Goal: Information Seeking & Learning: Learn about a topic

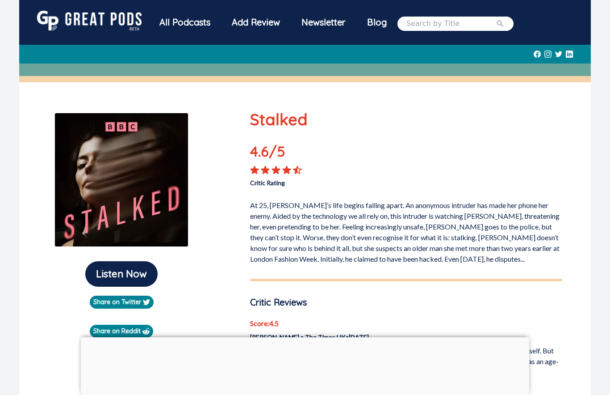
click at [190, 25] on div "All Podcasts" at bounding box center [185, 22] width 72 height 23
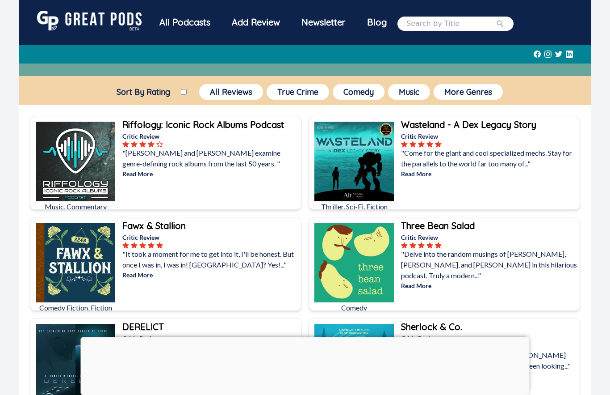
click at [294, 92] on button "True Crime" at bounding box center [298, 92] width 63 height 16
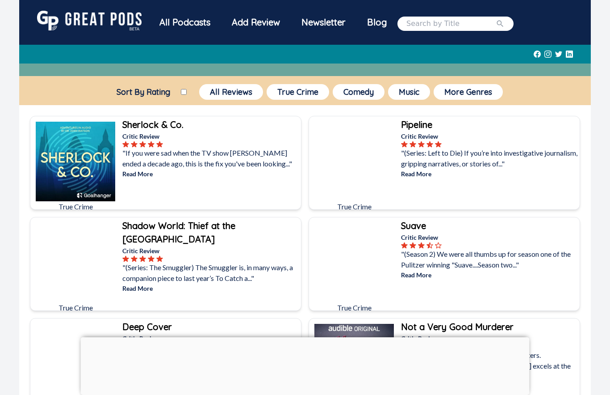
scroll to position [24, 0]
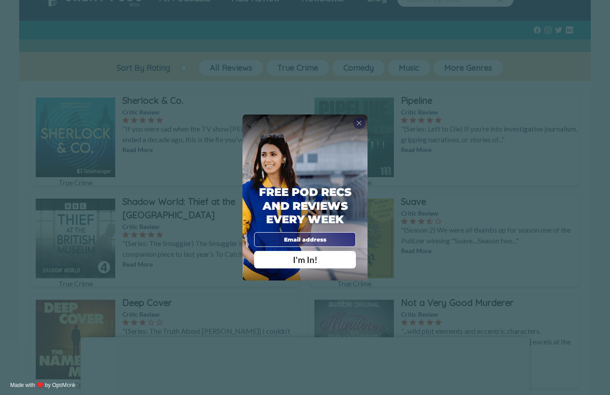
click at [361, 127] on span "X" at bounding box center [359, 123] width 5 height 8
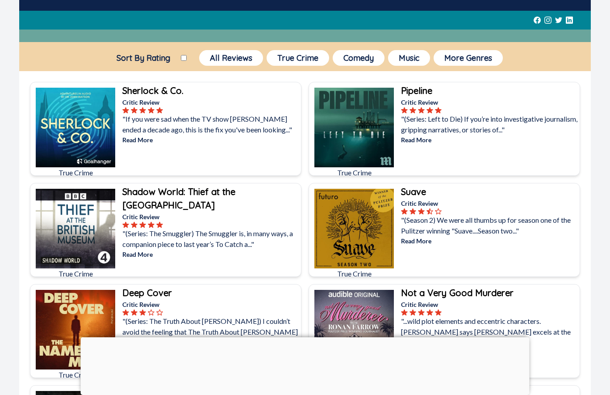
scroll to position [0, 0]
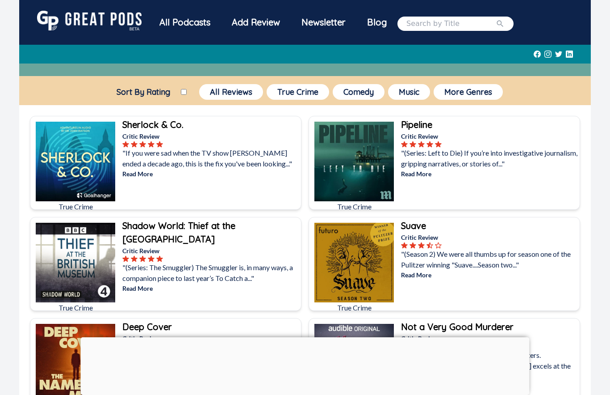
click at [181, 90] on input "Sort By Rating" at bounding box center [184, 92] width 6 height 6
checkbox input "true"
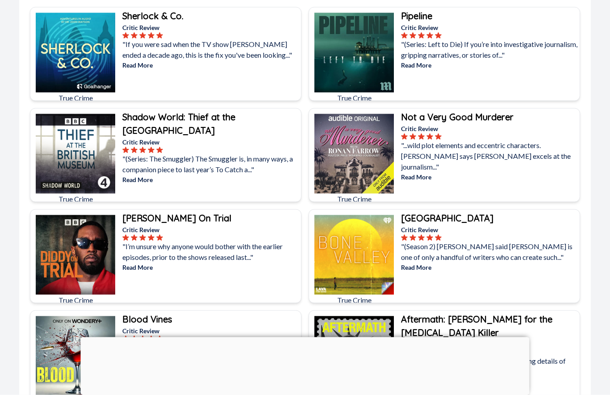
scroll to position [109, 0]
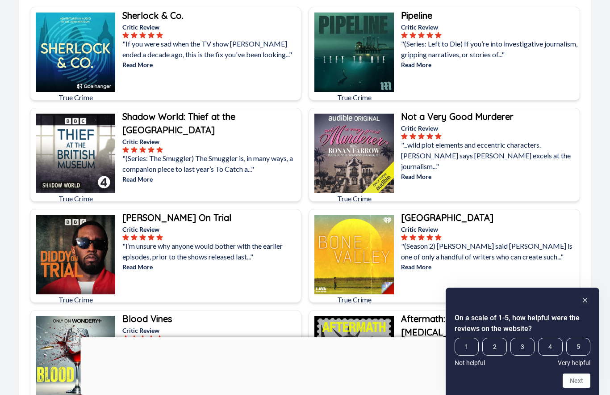
click at [145, 271] on p "Read More" at bounding box center [210, 266] width 177 height 9
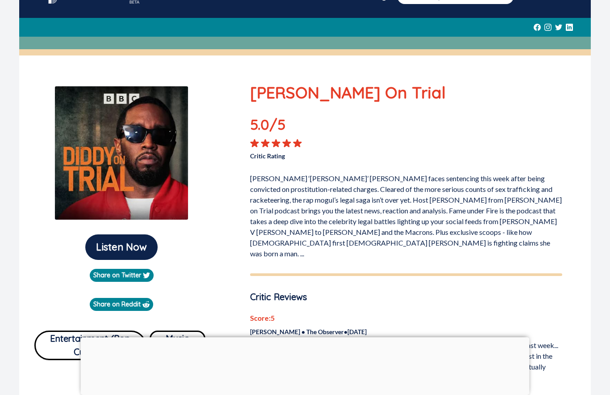
scroll to position [27, 0]
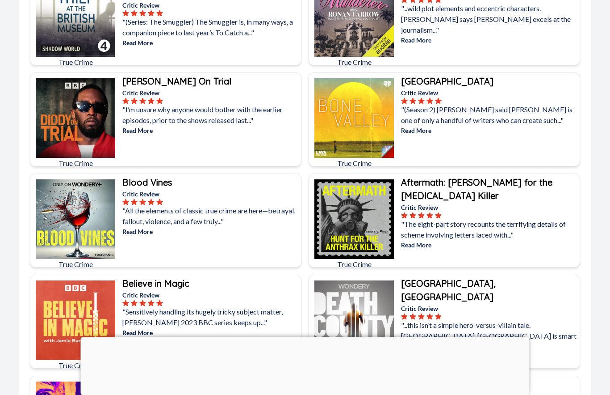
scroll to position [259, 0]
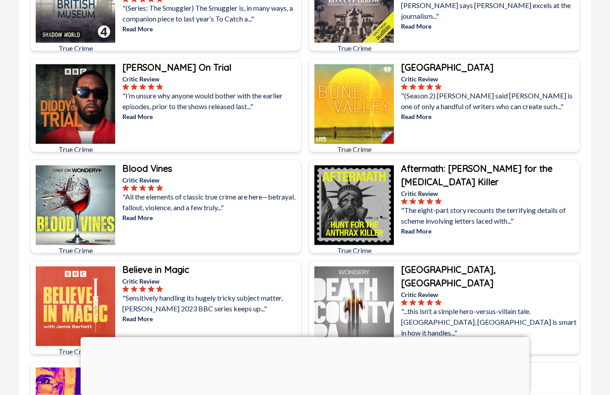
click at [133, 220] on p "Read More" at bounding box center [210, 217] width 177 height 9
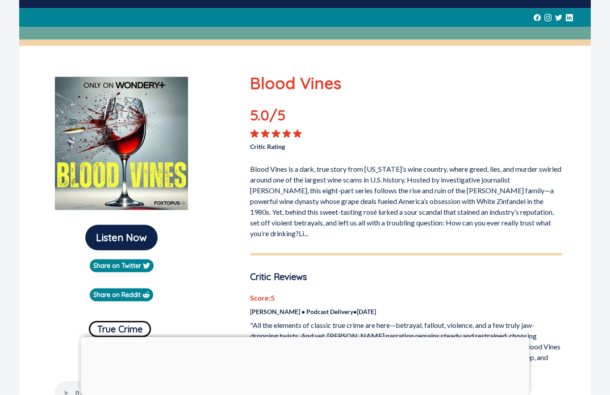
scroll to position [34, 0]
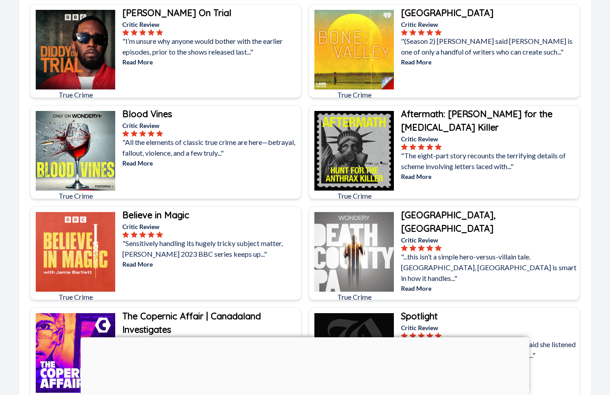
scroll to position [319, 0]
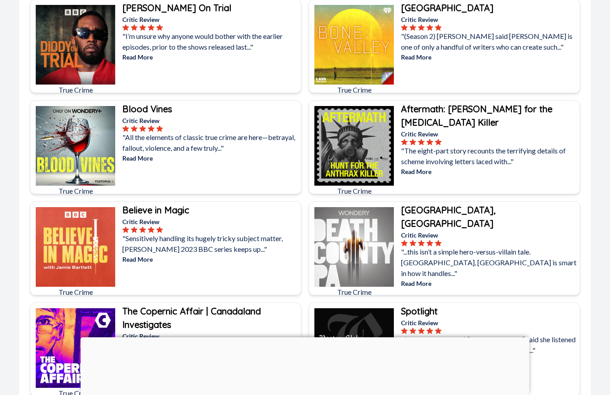
click at [142, 256] on p "Read More" at bounding box center [210, 258] width 177 height 9
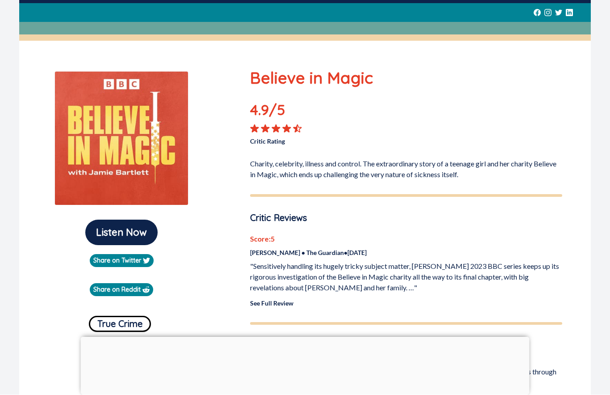
scroll to position [42, 0]
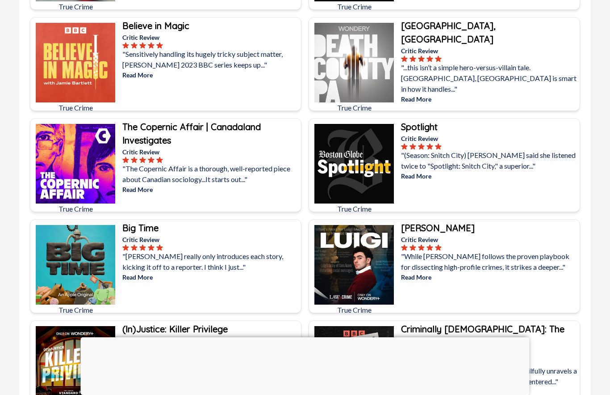
scroll to position [505, 0]
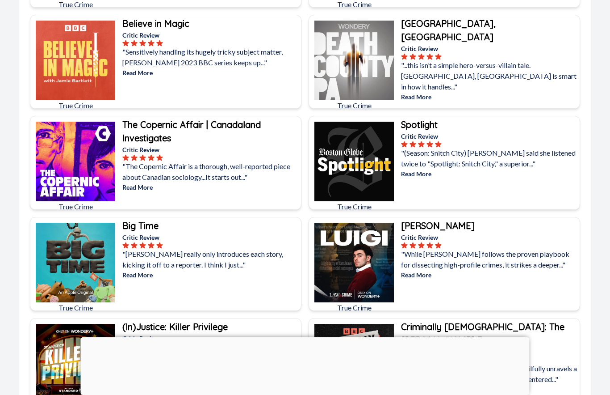
click at [425, 174] on p "Read More" at bounding box center [489, 173] width 177 height 9
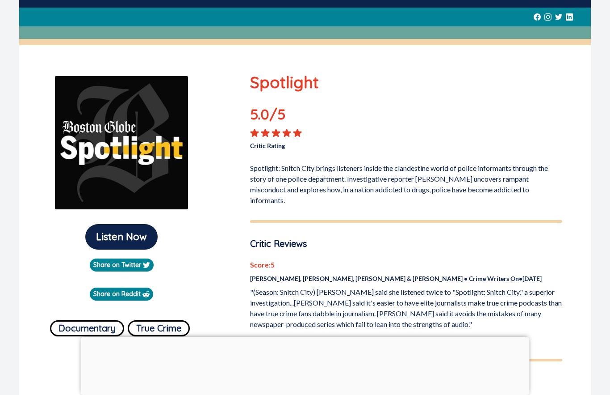
scroll to position [41, 0]
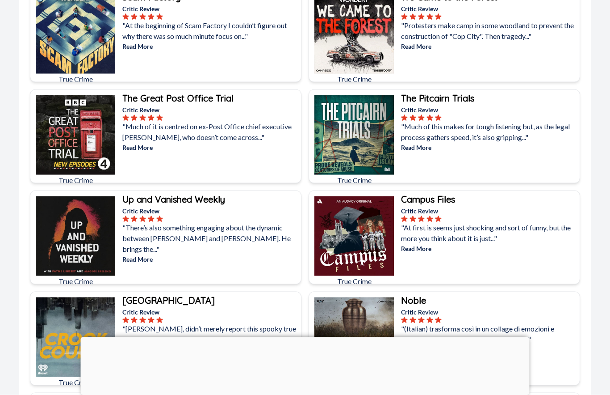
scroll to position [1037, 0]
click at [419, 147] on p "Read More" at bounding box center [489, 146] width 177 height 9
